Goal: Information Seeking & Learning: Learn about a topic

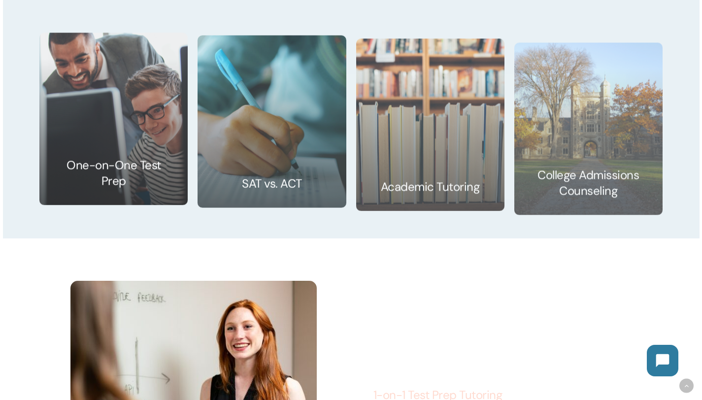
scroll to position [1681, 0]
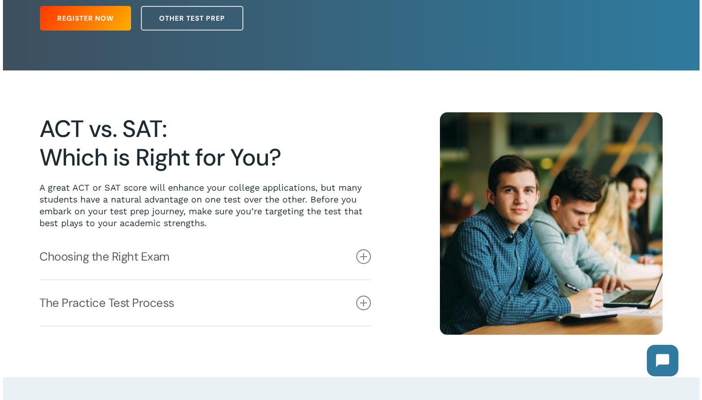
scroll to position [171, 0]
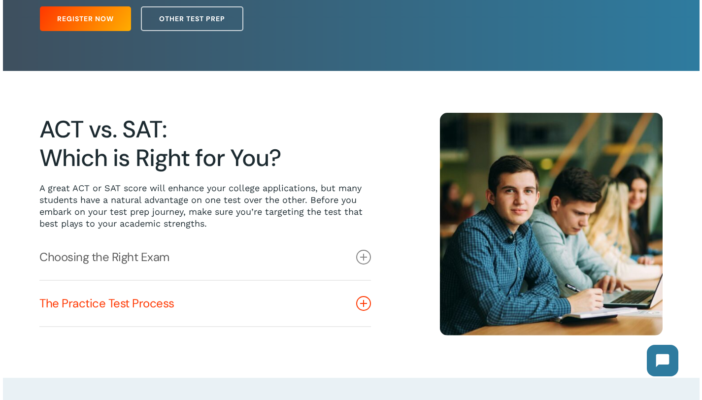
click at [361, 304] on icon at bounding box center [363, 303] width 15 height 15
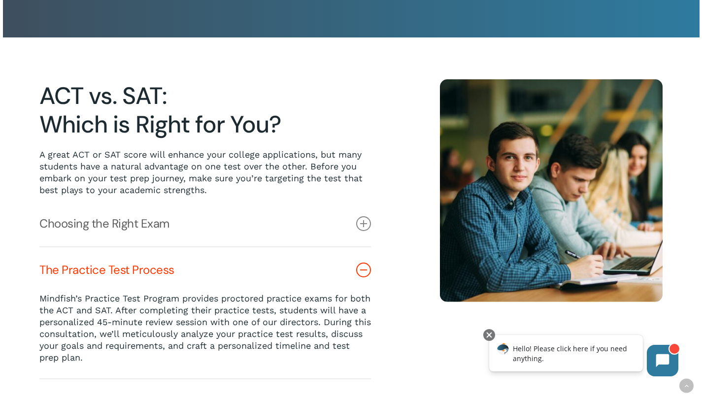
scroll to position [0, 0]
